Goal: Navigation & Orientation: Find specific page/section

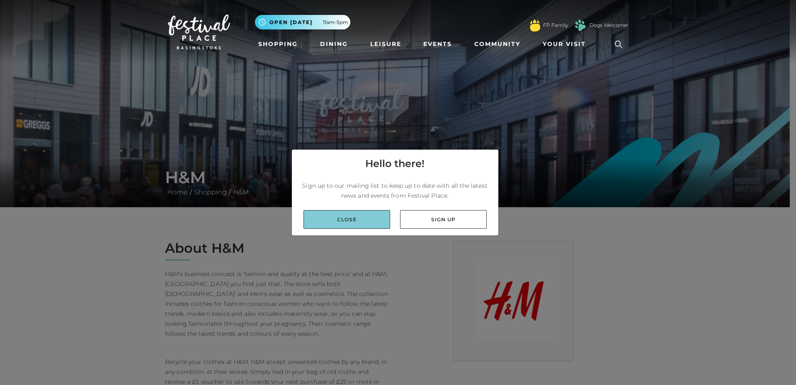
click at [314, 222] on link "Close" at bounding box center [347, 219] width 87 height 19
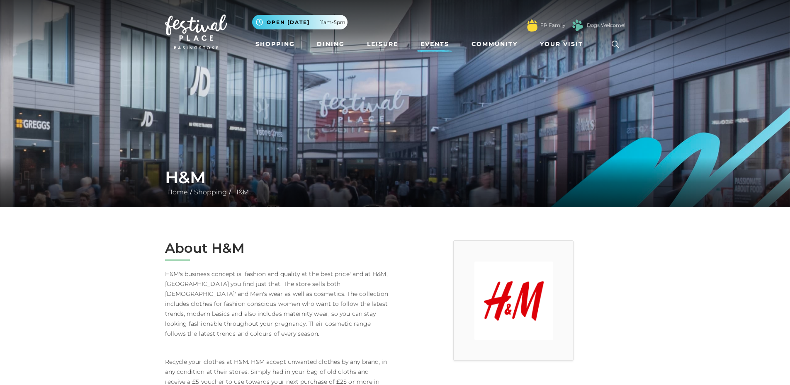
click at [441, 44] on link "Events" at bounding box center [434, 43] width 35 height 15
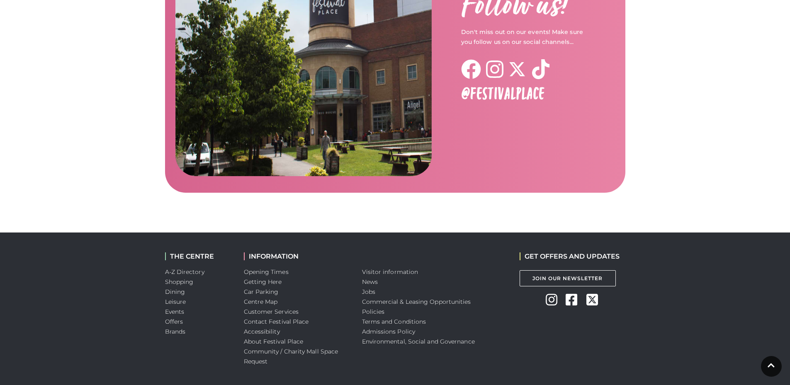
scroll to position [1322, 0]
